Goal: Transaction & Acquisition: Purchase product/service

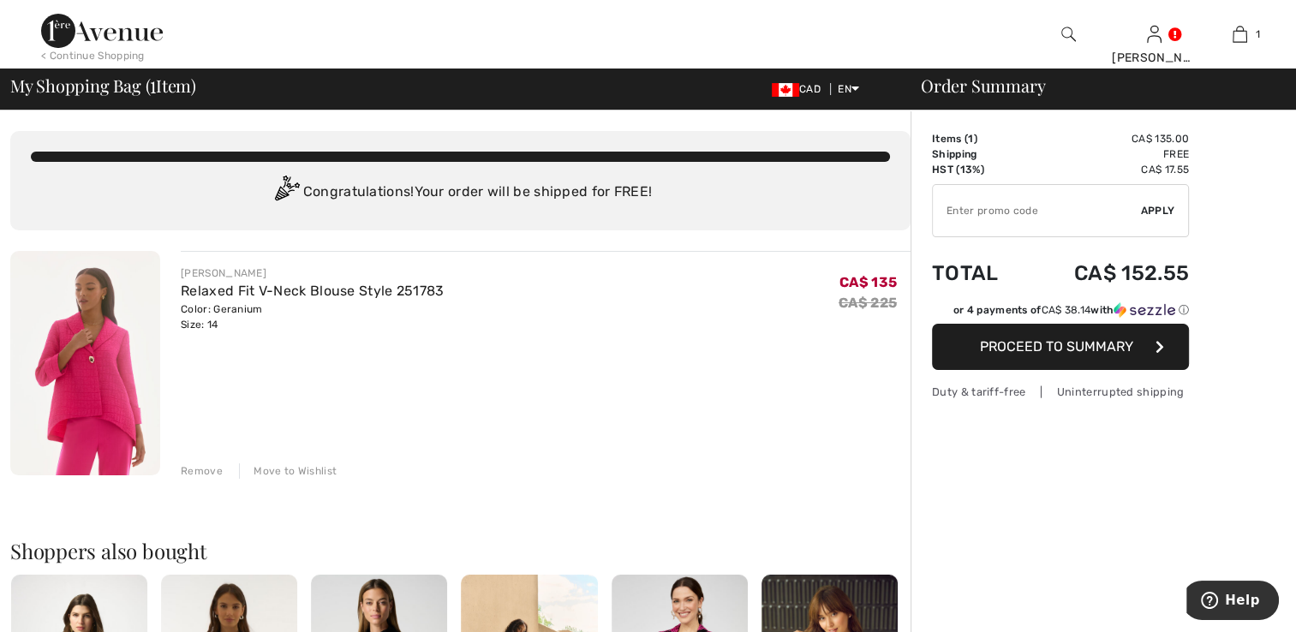
click at [1024, 348] on span "Proceed to Summary" at bounding box center [1056, 346] width 153 height 16
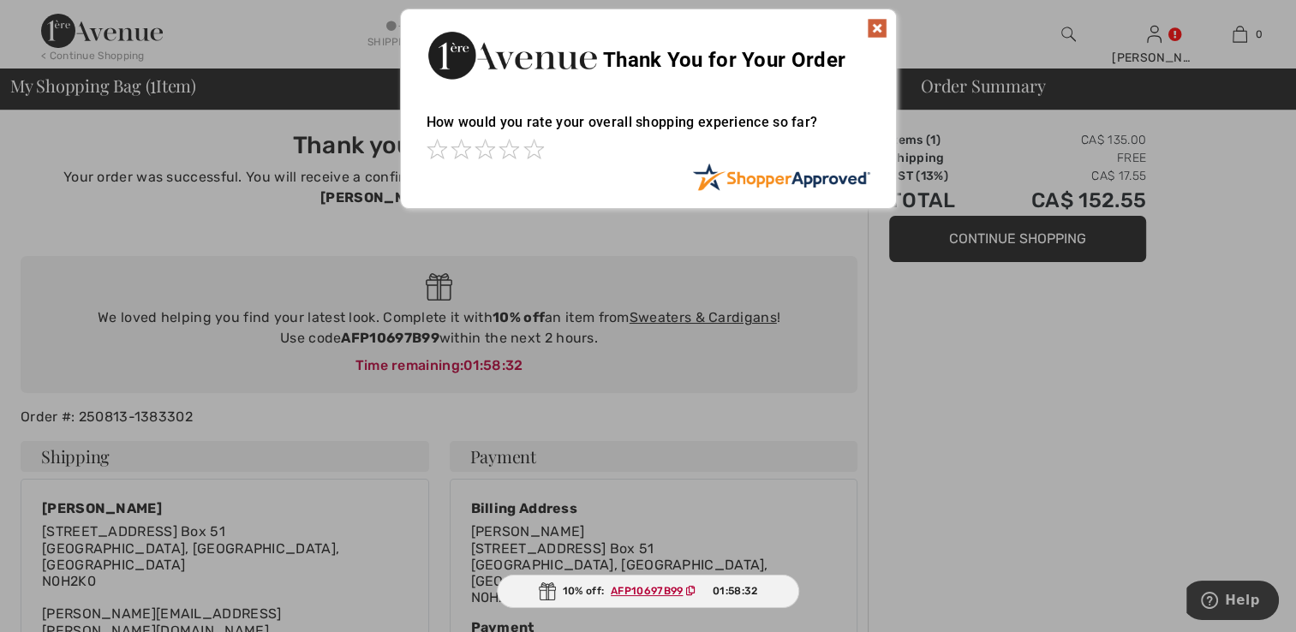
click at [877, 34] on img at bounding box center [877, 28] width 21 height 21
